Goal: Task Accomplishment & Management: Complete application form

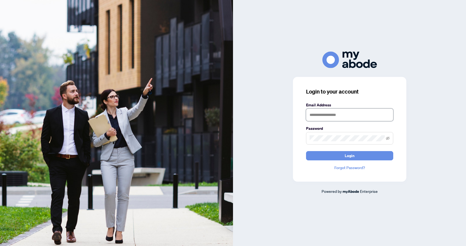
click at [334, 117] on input "text" at bounding box center [349, 114] width 87 height 13
type input "**********"
click at [376, 157] on button "Login" at bounding box center [349, 155] width 87 height 9
click at [320, 144] on span at bounding box center [349, 138] width 87 height 13
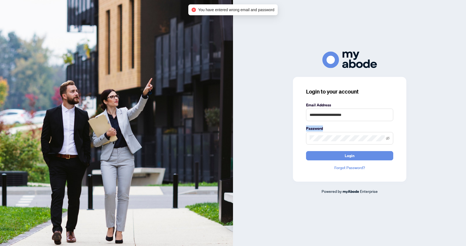
click at [320, 144] on span at bounding box center [349, 138] width 87 height 13
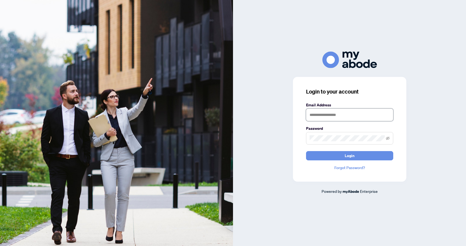
click at [322, 110] on input "text" at bounding box center [349, 114] width 87 height 13
type input "**********"
click at [362, 156] on button "Login" at bounding box center [349, 155] width 87 height 9
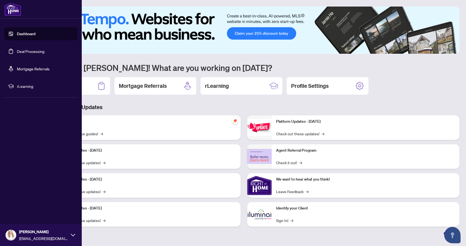
click at [18, 36] on link "Dashboard" at bounding box center [26, 33] width 19 height 5
click at [22, 52] on link "Deal Processing" at bounding box center [31, 51] width 28 height 5
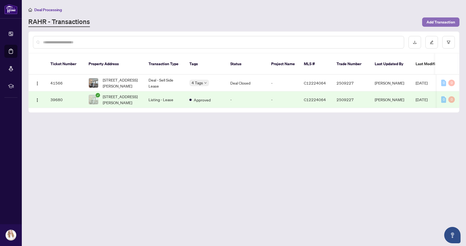
click at [444, 19] on span "Add Transaction" at bounding box center [440, 22] width 29 height 9
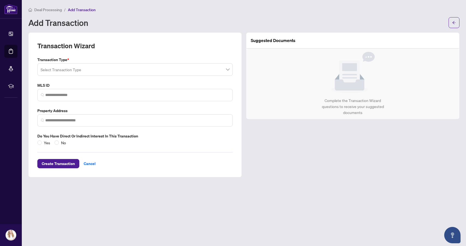
click at [138, 73] on input "search" at bounding box center [133, 70] width 184 height 12
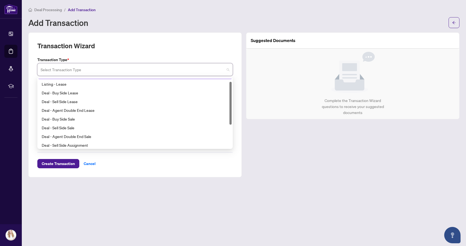
scroll to position [5, 0]
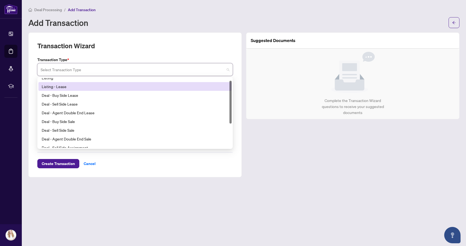
click at [128, 88] on div "Listing - Lease" at bounding box center [135, 86] width 187 height 6
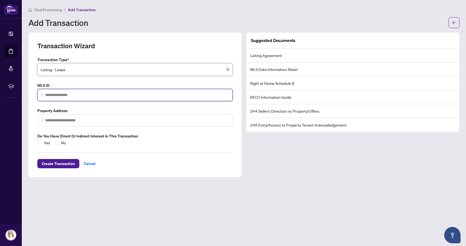
click at [116, 95] on input "search" at bounding box center [137, 95] width 184 height 6
paste input "*********"
type input "*********"
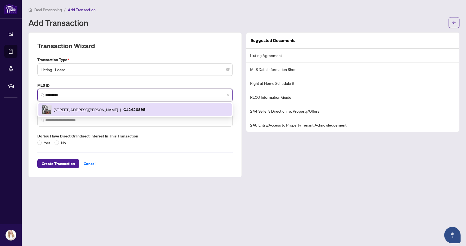
click at [92, 109] on span "55 Mercer St, Toronto, Ontario M5V 0W4, Canada" at bounding box center [86, 110] width 64 height 6
type input "**********"
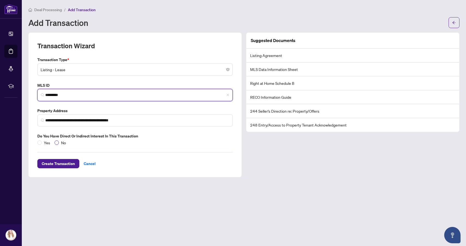
type input "*********"
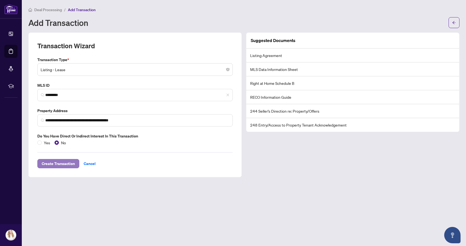
click at [69, 163] on span "Create Transaction" at bounding box center [58, 163] width 33 height 9
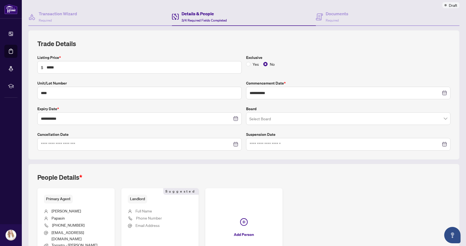
scroll to position [90, 0]
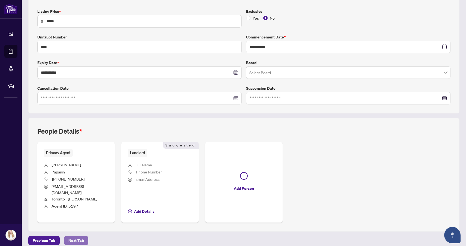
click at [85, 236] on button "Next Tab" at bounding box center [76, 240] width 24 height 9
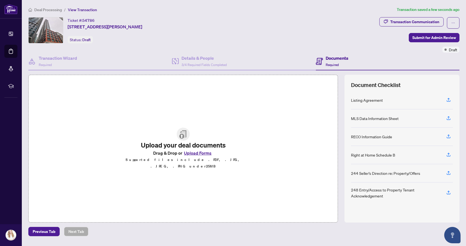
click at [196, 154] on button "Upload Forms" at bounding box center [197, 152] width 31 height 7
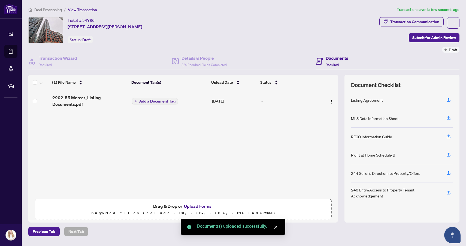
click at [171, 100] on span "Add a Document Tag" at bounding box center [157, 101] width 36 height 4
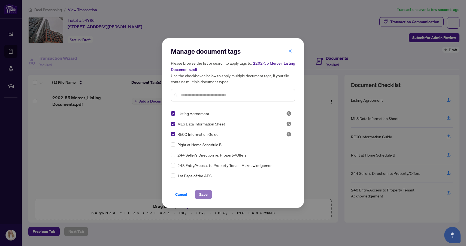
click at [208, 195] on button "Save" at bounding box center [203, 194] width 17 height 9
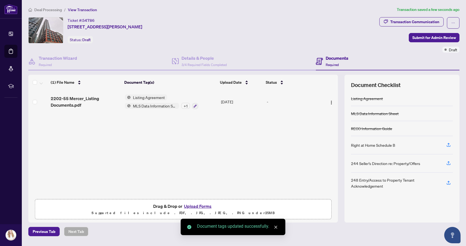
click at [278, 227] on link "Close" at bounding box center [276, 227] width 6 height 6
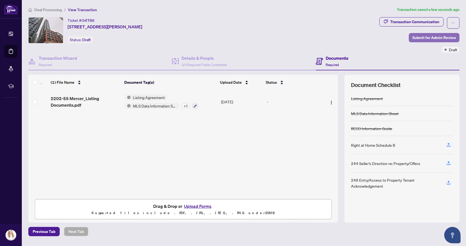
click at [421, 37] on span "Submit for Admin Review" at bounding box center [434, 37] width 44 height 9
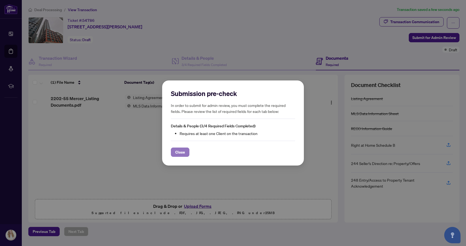
click at [185, 151] on span "Close" at bounding box center [180, 152] width 10 height 9
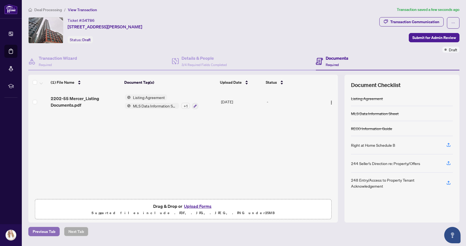
click at [47, 228] on span "Previous Tab" at bounding box center [44, 231] width 23 height 9
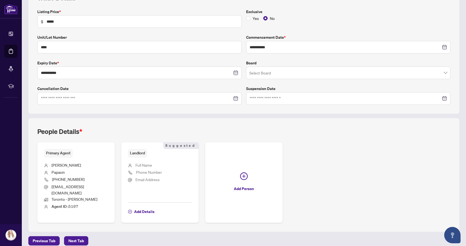
scroll to position [90, 0]
click at [80, 236] on span "Next Tab" at bounding box center [76, 240] width 16 height 9
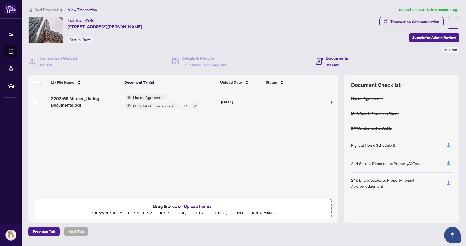
click at [333, 65] on span "Required" at bounding box center [332, 65] width 13 height 4
click at [331, 60] on h4 "Documents" at bounding box center [337, 58] width 23 height 7
click at [213, 60] on h4 "Details & People" at bounding box center [203, 58] width 45 height 7
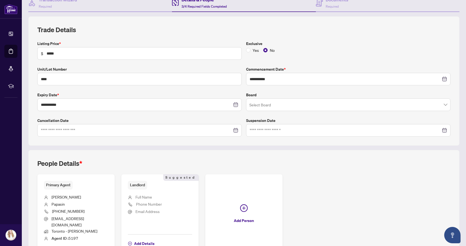
scroll to position [90, 0]
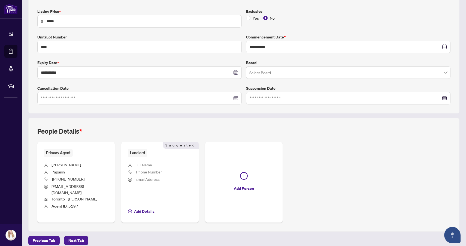
click at [99, 203] on li "Agent ID : 5197" at bounding box center [76, 206] width 64 height 7
click at [75, 238] on span "Next Tab" at bounding box center [76, 240] width 16 height 9
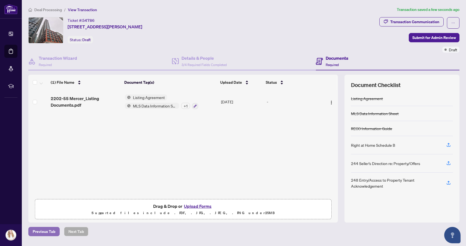
click at [51, 232] on span "Previous Tab" at bounding box center [44, 231] width 23 height 9
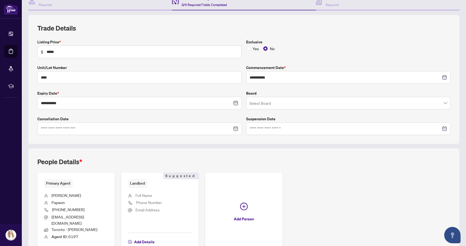
scroll to position [90, 0]
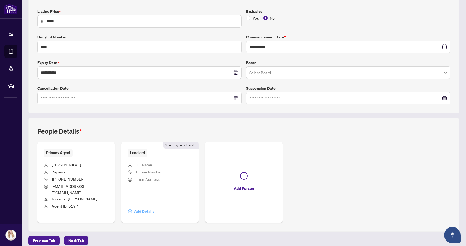
click at [141, 208] on span "Add Details" at bounding box center [144, 211] width 20 height 9
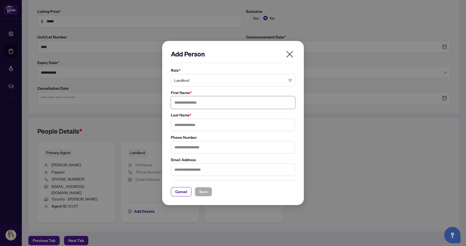
click at [215, 101] on input "text" at bounding box center [233, 102] width 124 height 13
type input "**********"
click at [213, 123] on input "text" at bounding box center [233, 125] width 124 height 13
type input "**"
click at [192, 171] on input "text" at bounding box center [233, 169] width 124 height 13
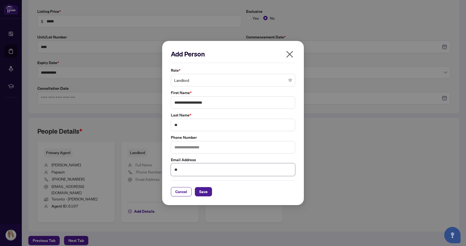
type input "*"
click at [202, 190] on span "Save" at bounding box center [203, 191] width 8 height 9
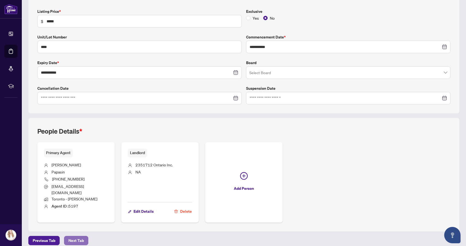
click at [81, 236] on span "Next Tab" at bounding box center [76, 240] width 16 height 9
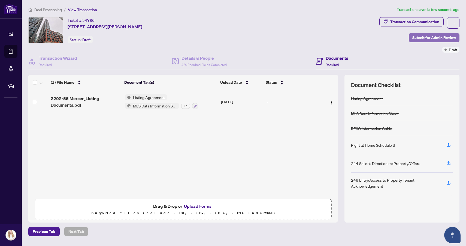
click at [432, 37] on span "Submit for Admin Review" at bounding box center [434, 37] width 44 height 9
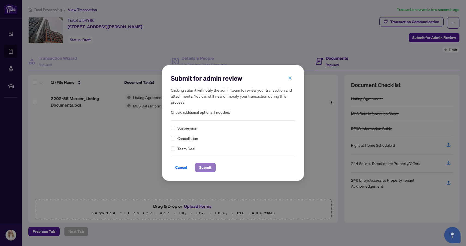
click at [210, 166] on span "Submit" at bounding box center [205, 167] width 12 height 9
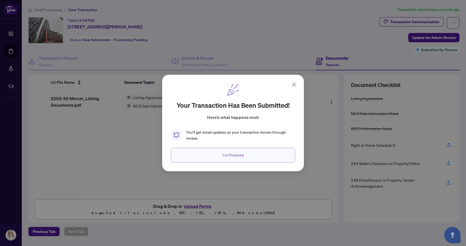
click at [254, 154] on button "I'm Finished" at bounding box center [233, 155] width 124 height 15
